Goal: Find specific page/section: Find specific page/section

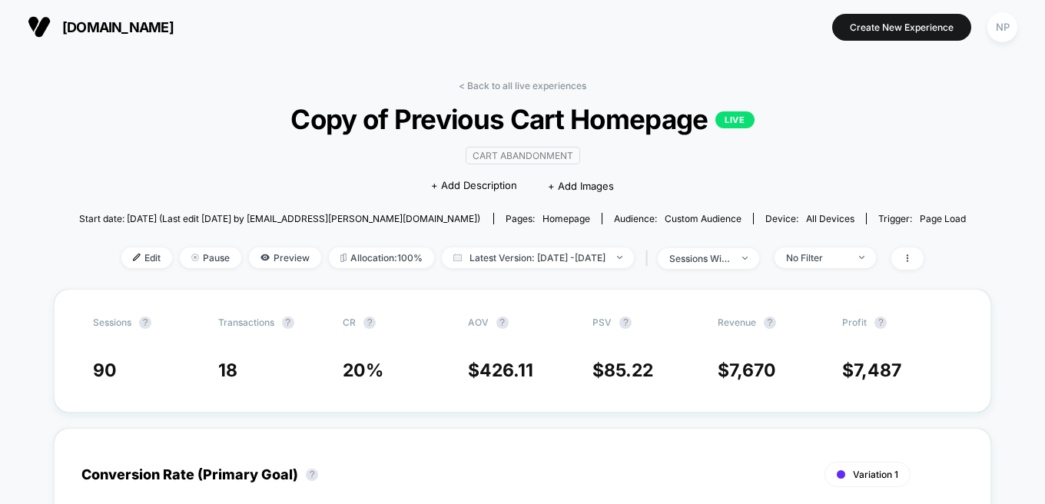
click at [531, 88] on link "< Back to all live experiences" at bounding box center [523, 86] width 128 height 12
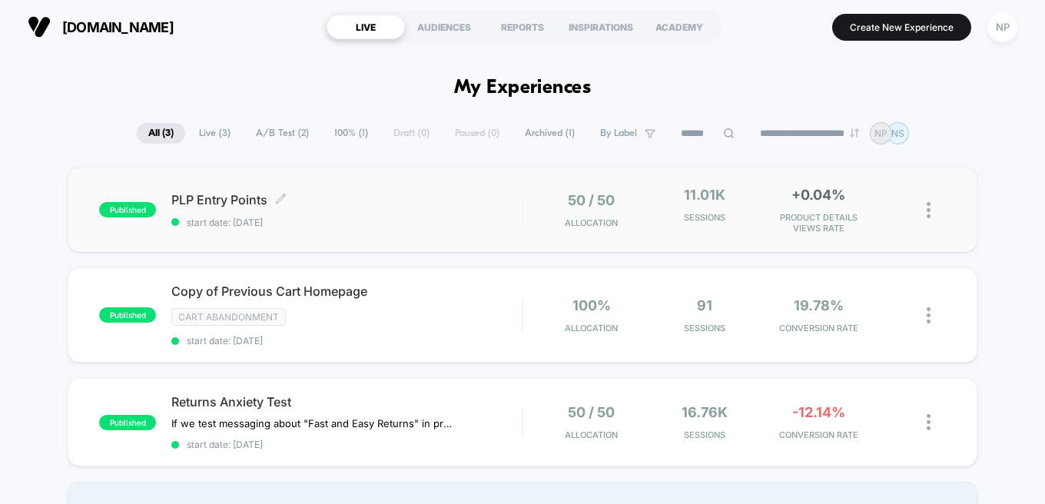
click at [317, 196] on span "PLP Entry Points Click to edit experience details" at bounding box center [346, 199] width 350 height 15
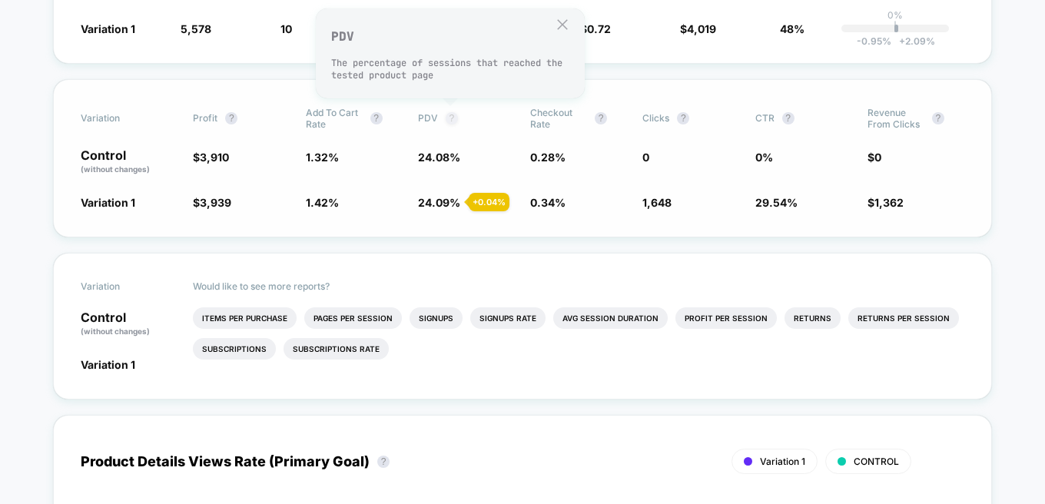
scroll to position [415, 0]
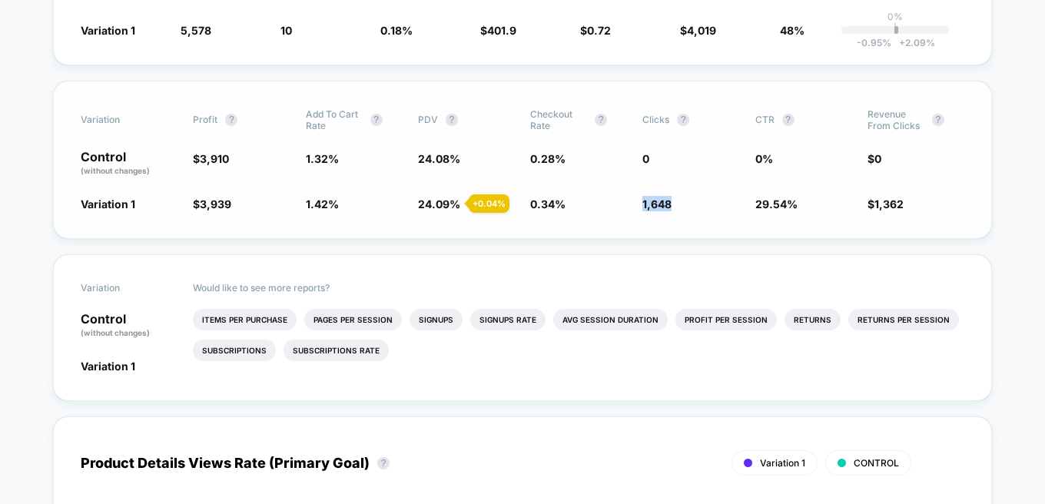
drag, startPoint x: 643, startPoint y: 202, endPoint x: 692, endPoint y: 204, distance: 50.0
click at [692, 204] on span "1,648" at bounding box center [691, 203] width 97 height 15
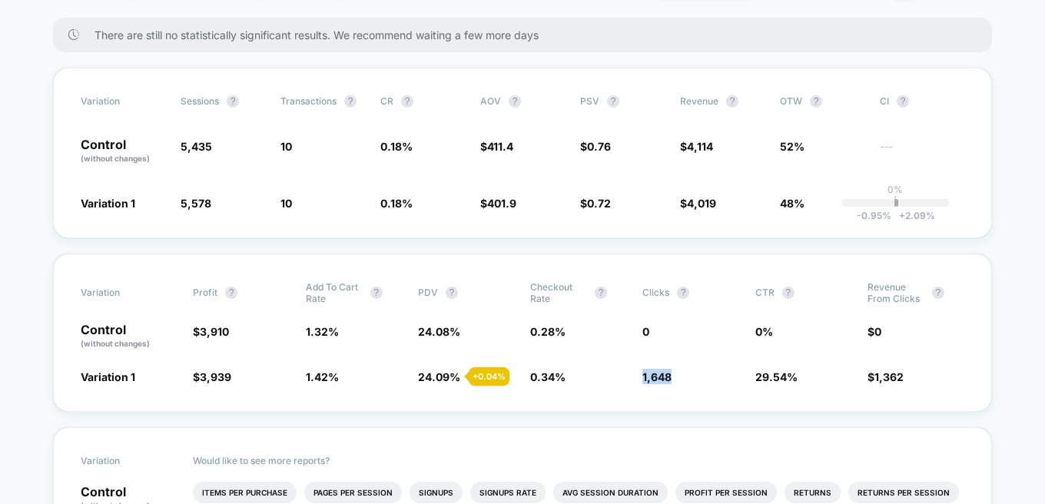
scroll to position [68, 0]
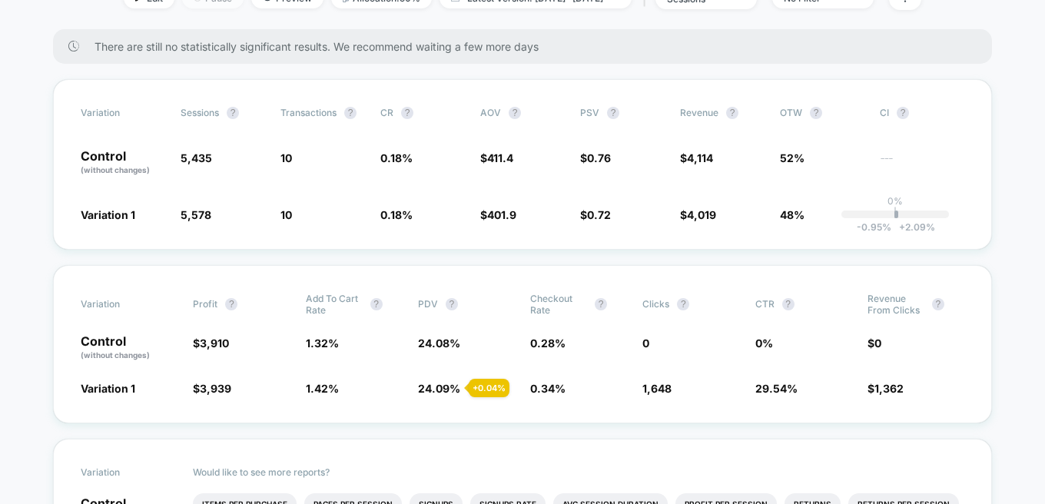
scroll to position [0, 0]
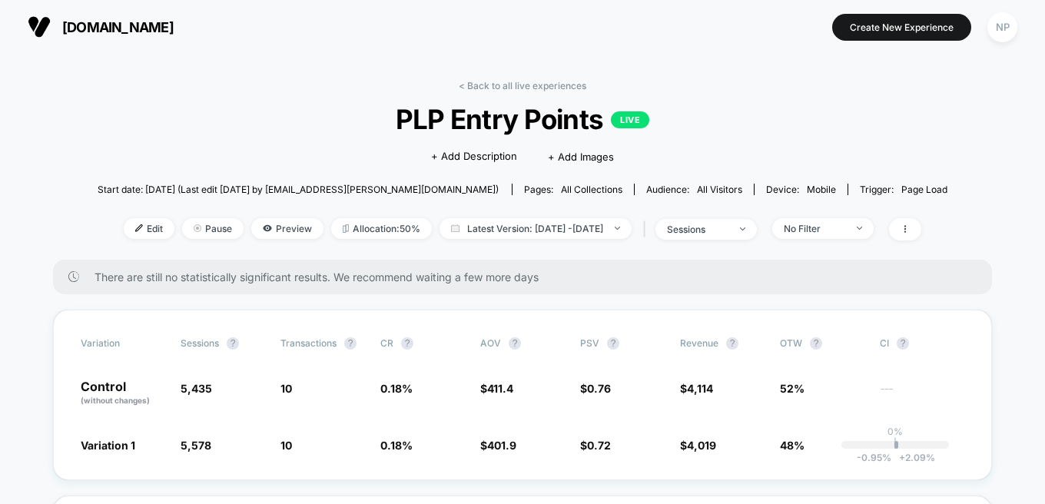
click at [494, 83] on link "< Back to all live experiences" at bounding box center [523, 86] width 128 height 12
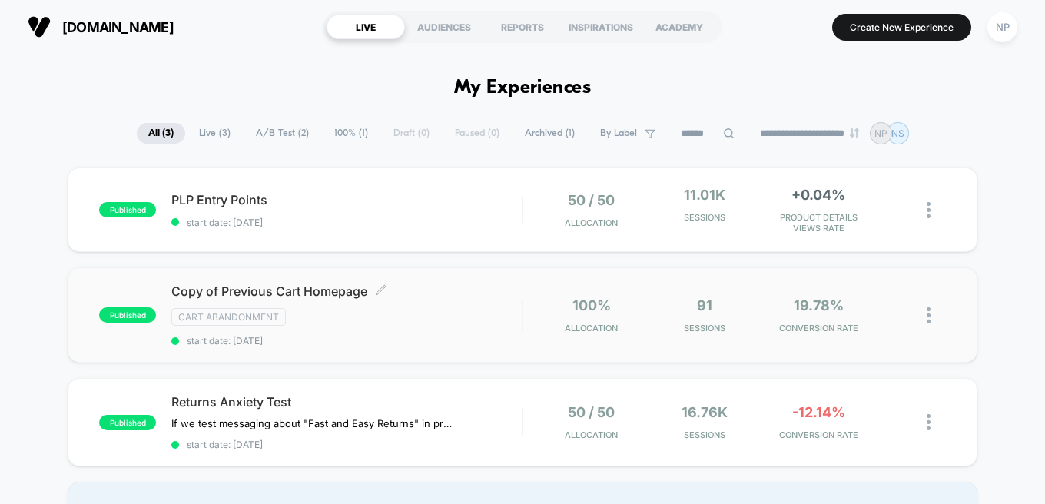
click at [244, 287] on span "Copy of Previous Cart Homepage Click to edit experience details" at bounding box center [346, 291] width 350 height 15
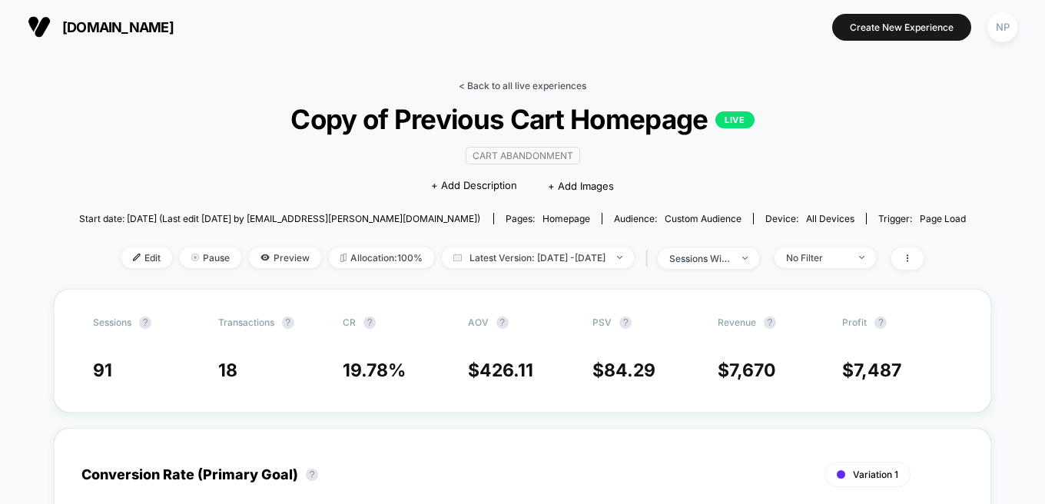
click at [503, 85] on link "< Back to all live experiences" at bounding box center [523, 86] width 128 height 12
